Goal: Find specific page/section: Find specific page/section

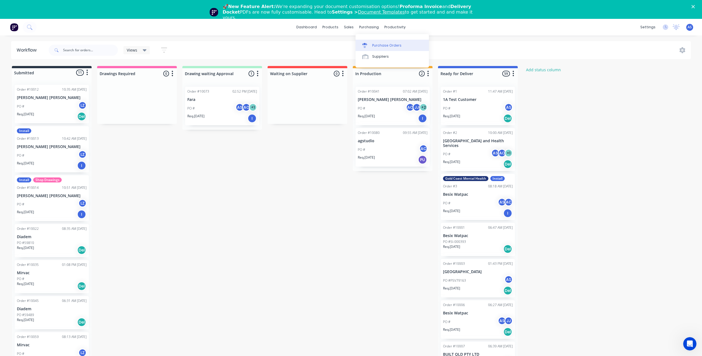
click at [376, 46] on div "Purchase Orders" at bounding box center [386, 45] width 29 height 5
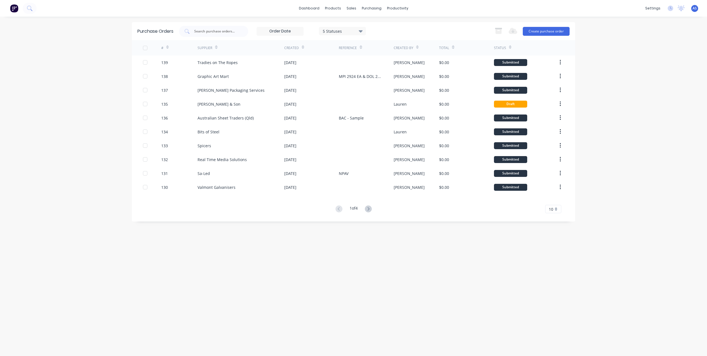
click at [218, 49] on div "Supplier" at bounding box center [240, 47] width 87 height 15
click at [205, 46] on div "Supplier" at bounding box center [207, 48] width 20 height 10
click at [206, 49] on div "Supplier" at bounding box center [204, 47] width 15 height 5
click at [206, 48] on div "Supplier" at bounding box center [204, 47] width 15 height 5
click at [205, 47] on div "Supplier" at bounding box center [207, 48] width 20 height 10
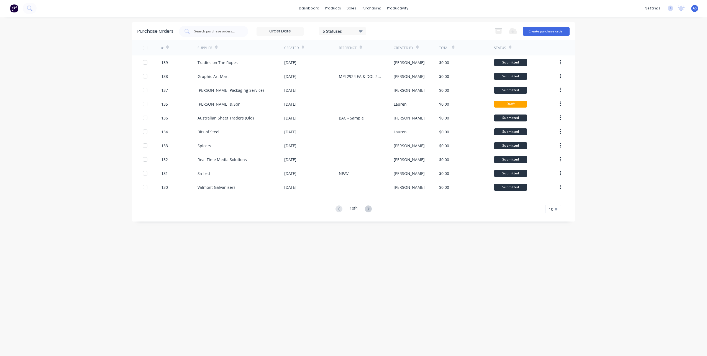
drag, startPoint x: 205, startPoint y: 47, endPoint x: 208, endPoint y: 49, distance: 3.3
click at [208, 49] on div "Supplier" at bounding box center [204, 47] width 15 height 5
click at [220, 32] on input "text" at bounding box center [217, 32] width 46 height 6
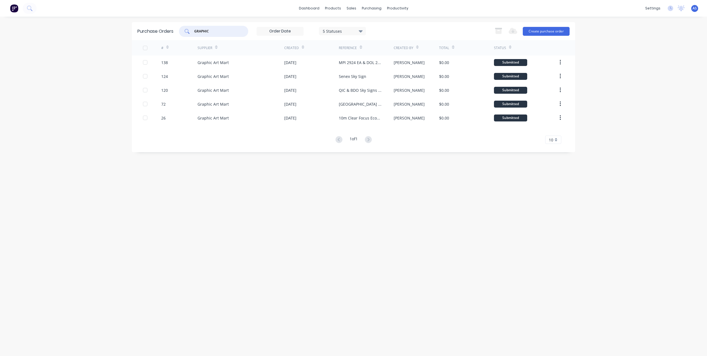
type input "GRAPHIC"
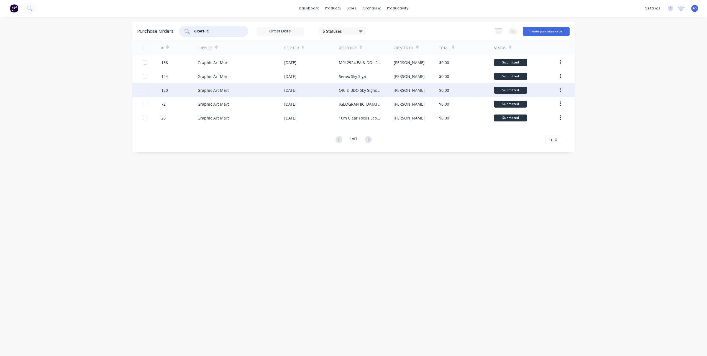
click at [360, 93] on div "QIC & BDO Sky Signs (2nd set)" at bounding box center [366, 90] width 55 height 14
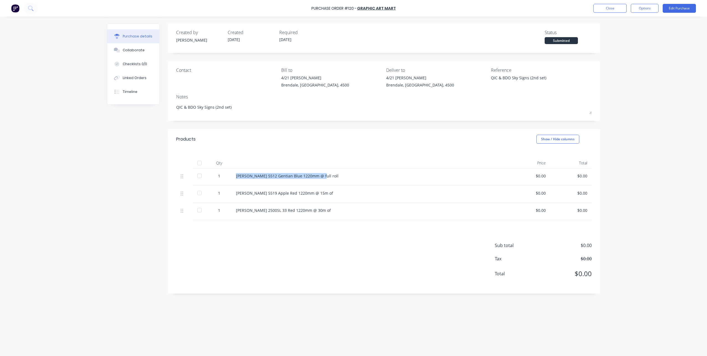
drag, startPoint x: 237, startPoint y: 175, endPoint x: 348, endPoint y: 181, distance: 111.4
click at [348, 181] on div "Avery 5512 Gentian Blue 1220mm @ full roll" at bounding box center [369, 176] width 277 height 17
copy div "Avery 5512 Gentian Blue 1220mm @ full roll"
click at [617, 9] on button "Close" at bounding box center [609, 8] width 33 height 9
